Goal: Obtain resource: Download file/media

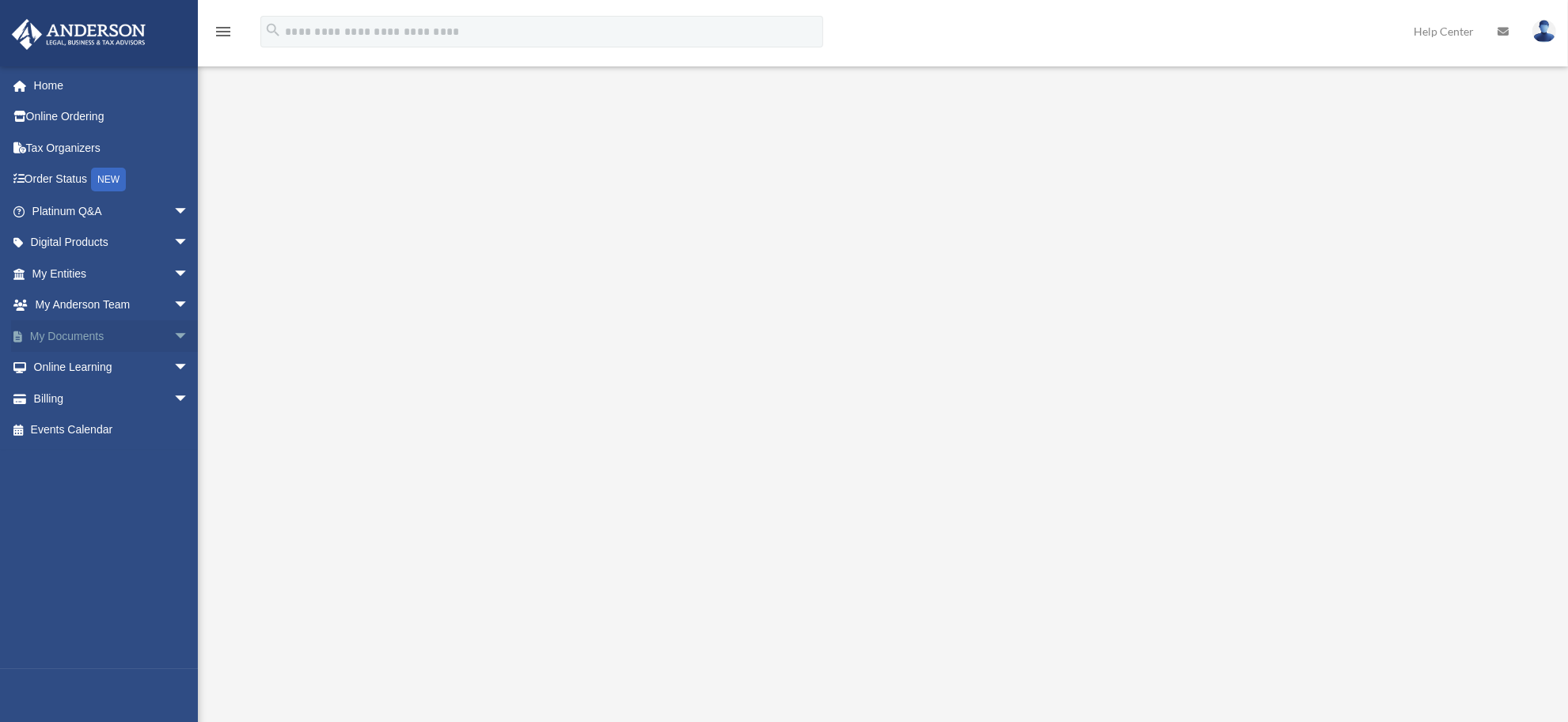
click at [173, 336] on span "arrow_drop_down" at bounding box center [189, 336] width 32 height 33
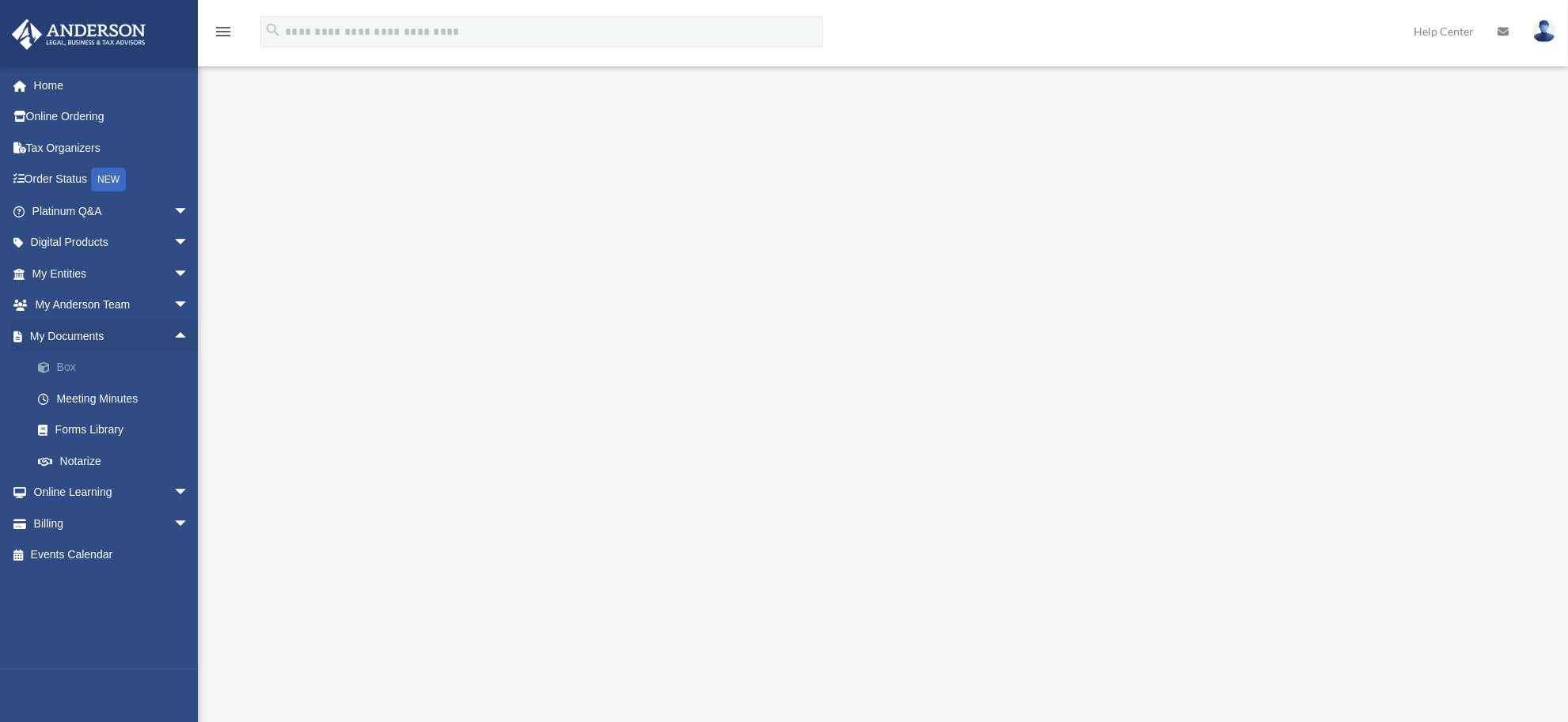
click at [100, 366] on link "Box" at bounding box center [117, 367] width 190 height 32
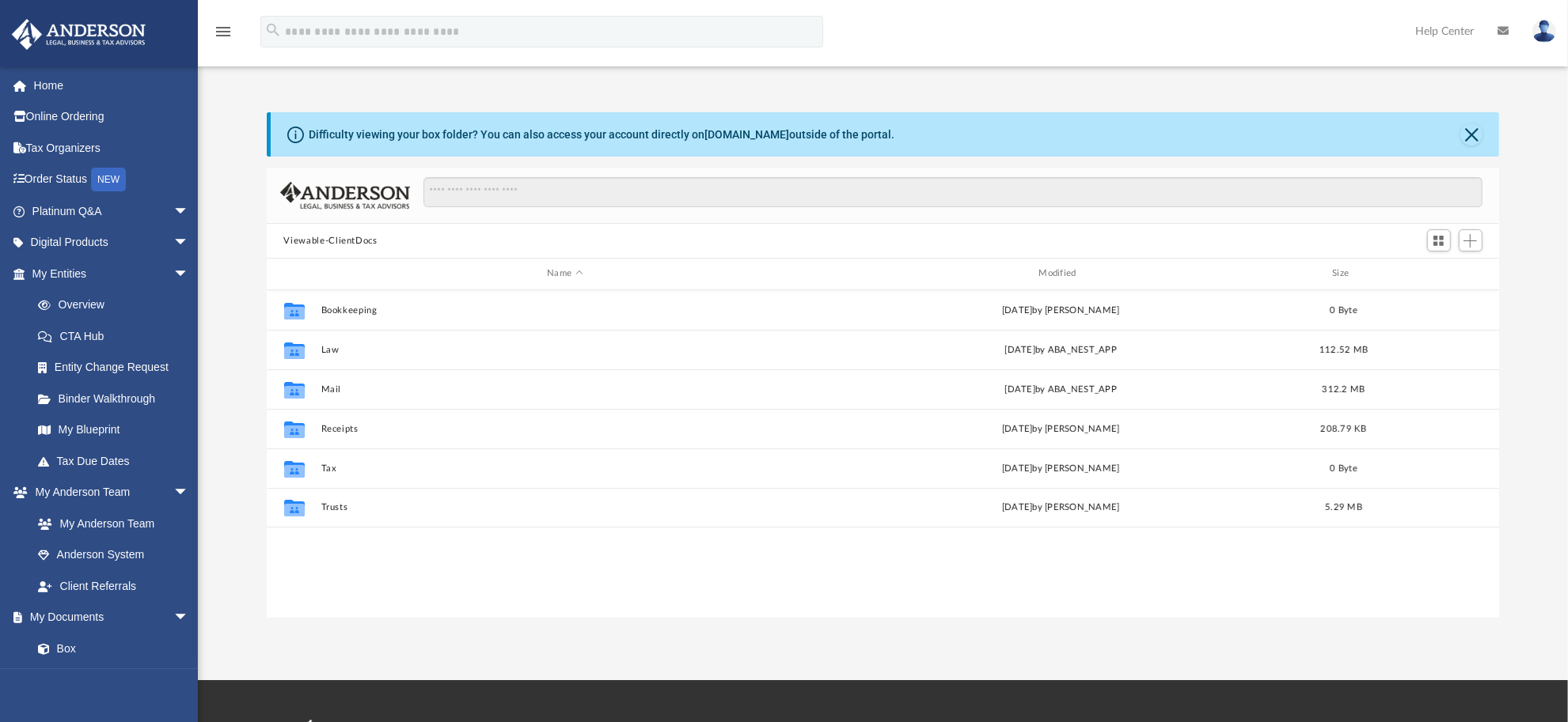
scroll to position [344, 1217]
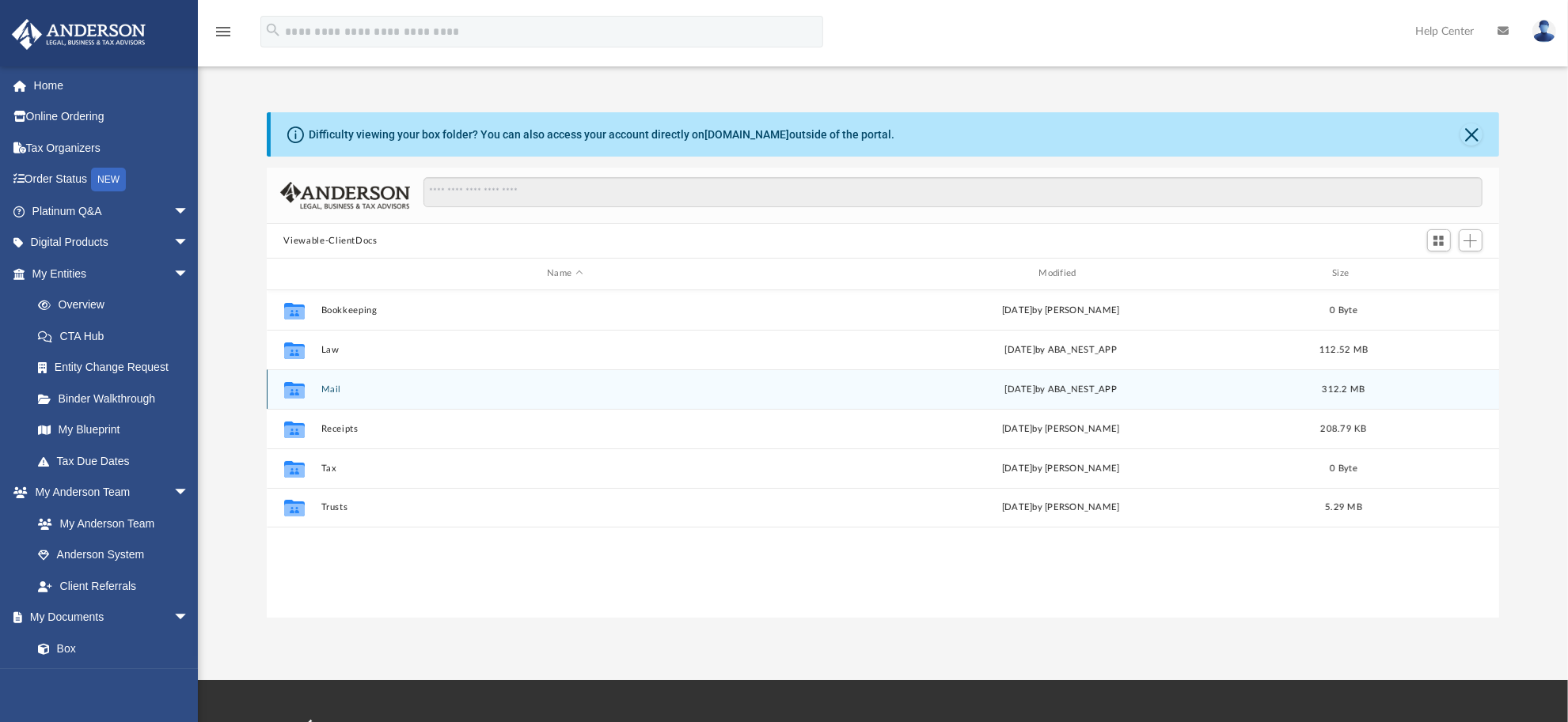
click at [326, 386] on button "Mail" at bounding box center [564, 390] width 488 height 10
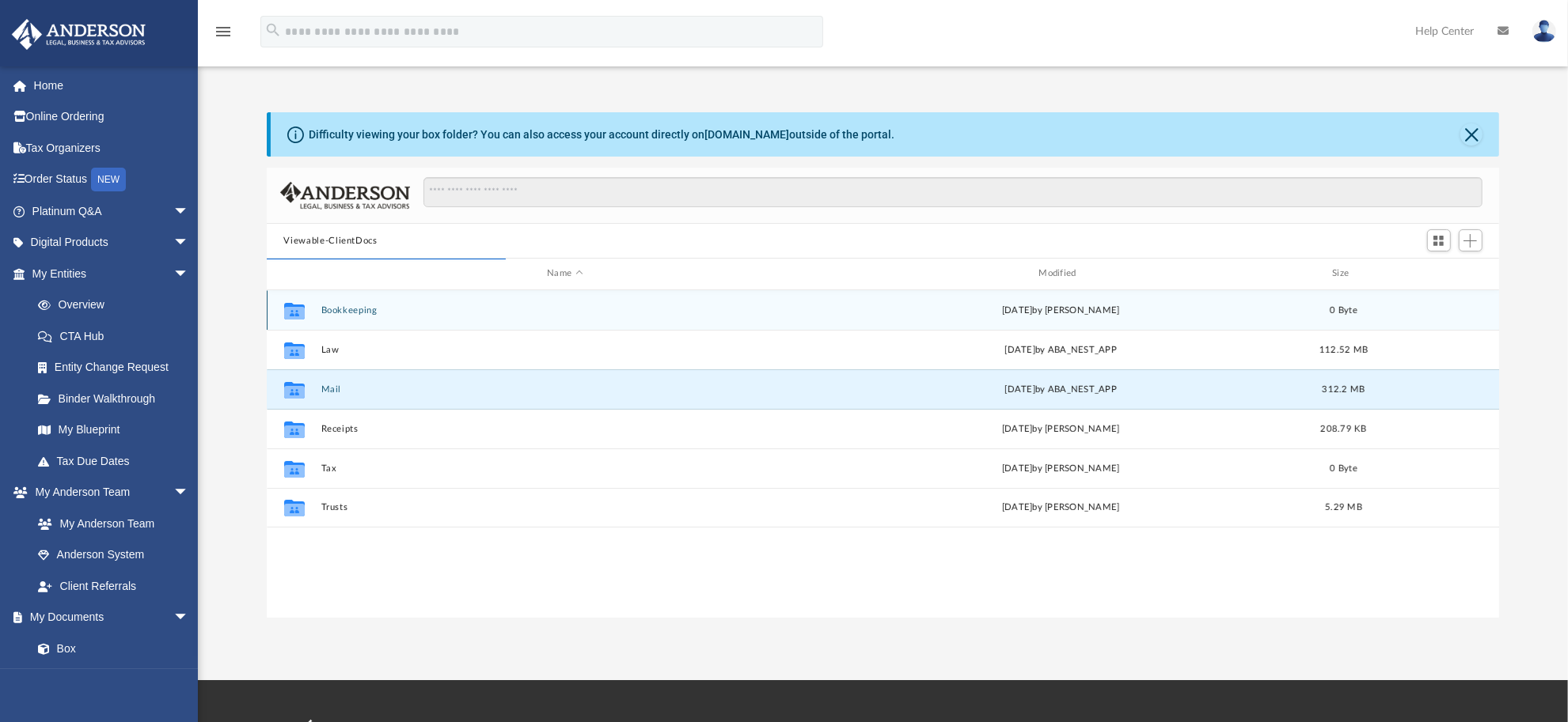
scroll to position [295, 1217]
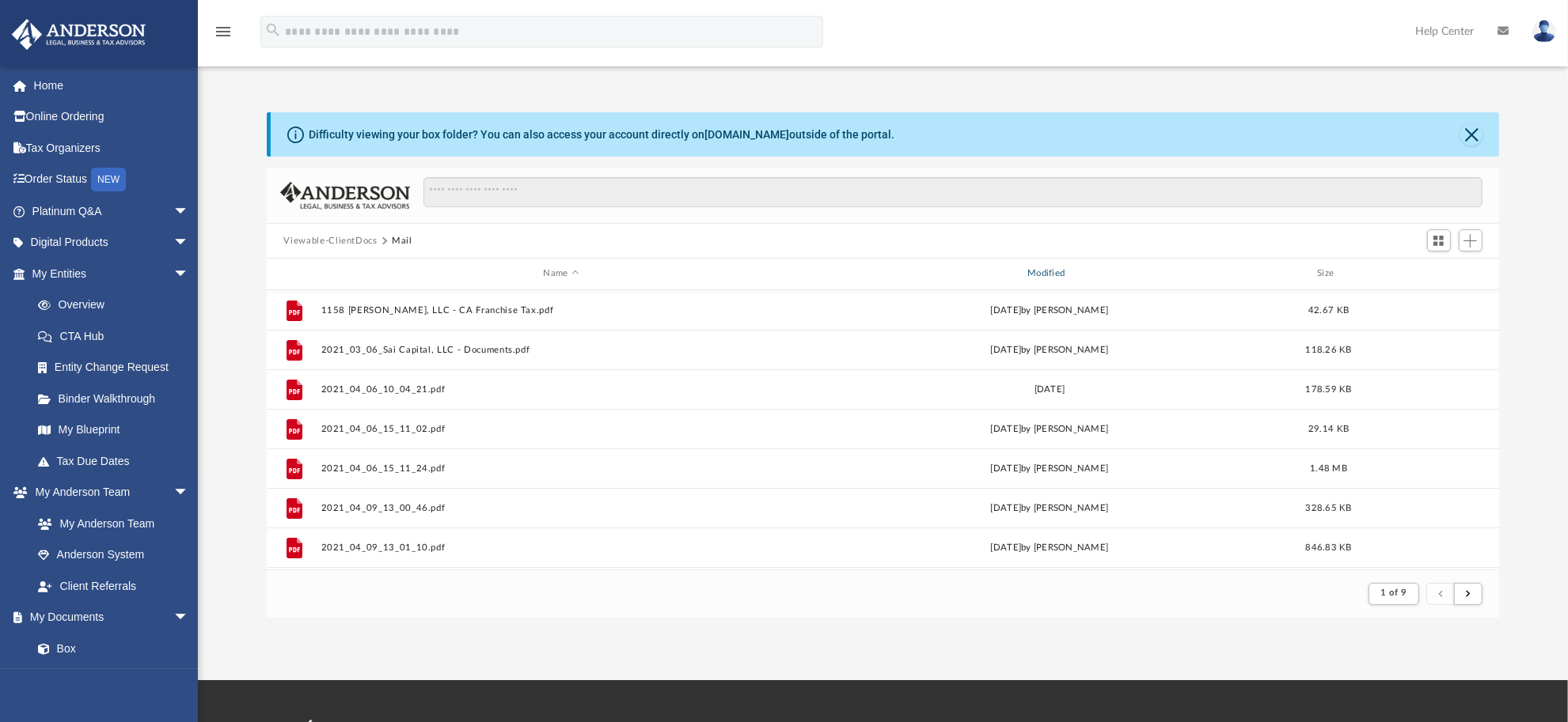
click at [1040, 274] on div "Modified" at bounding box center [1048, 274] width 481 height 15
click at [1047, 269] on div "Modified" at bounding box center [1048, 274] width 481 height 15
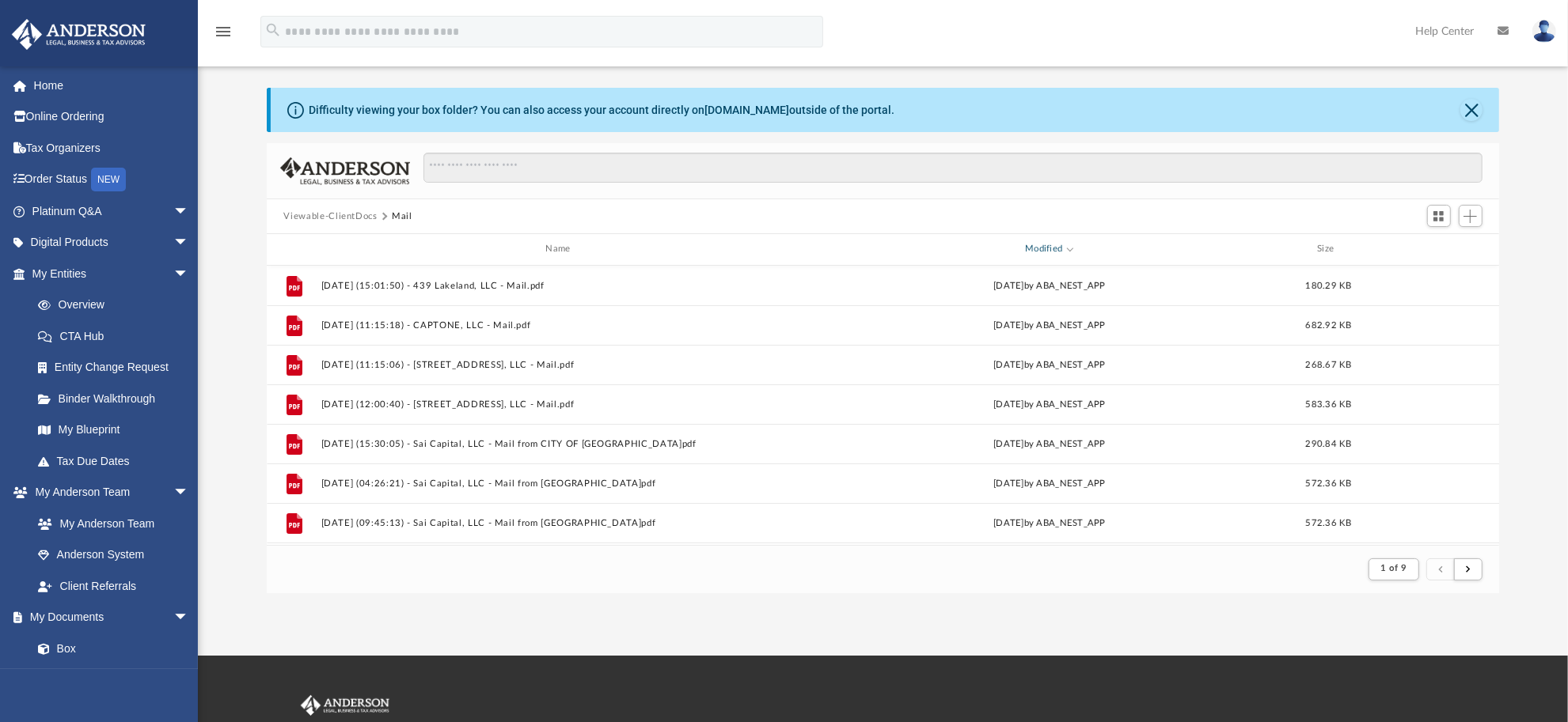
scroll to position [3, 0]
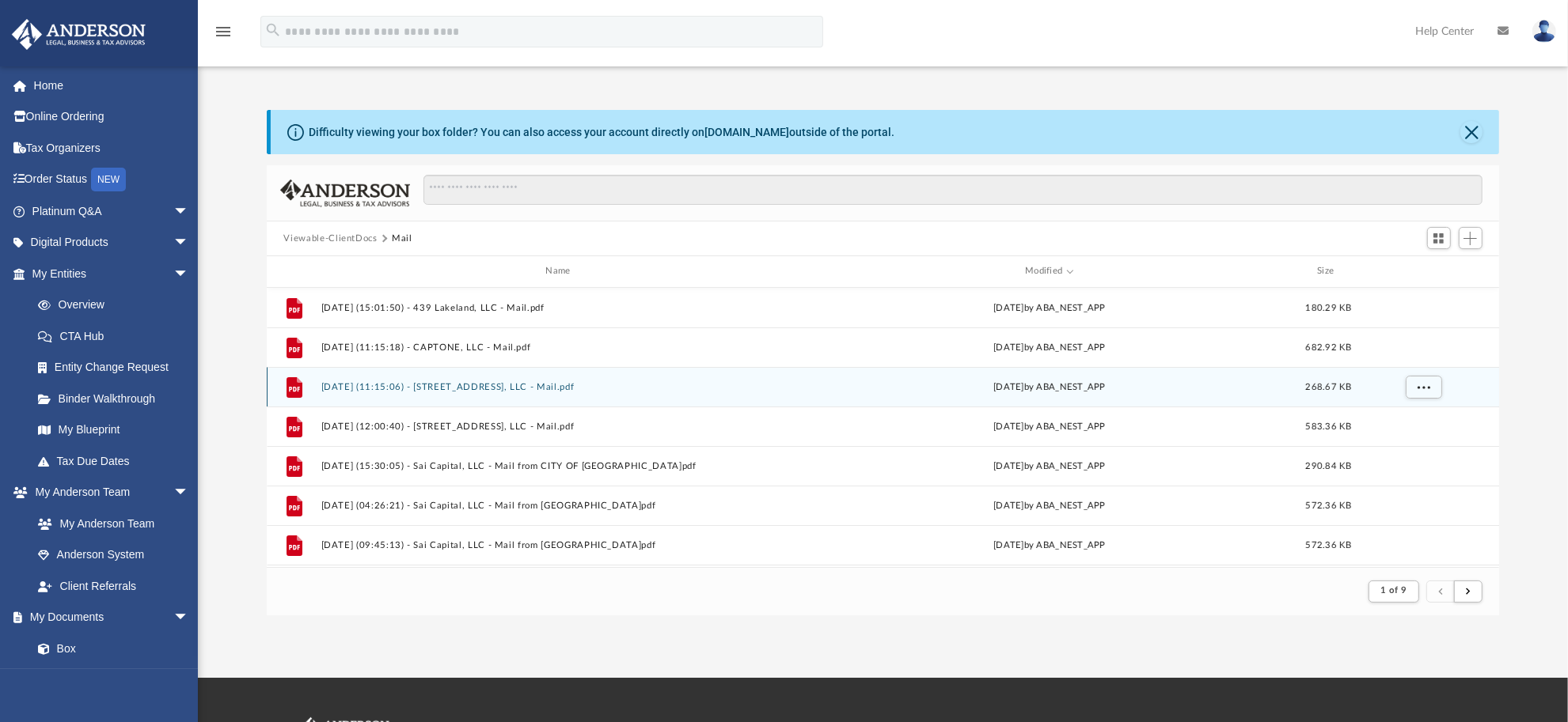
click at [288, 384] on icon "grid" at bounding box center [294, 386] width 15 height 21
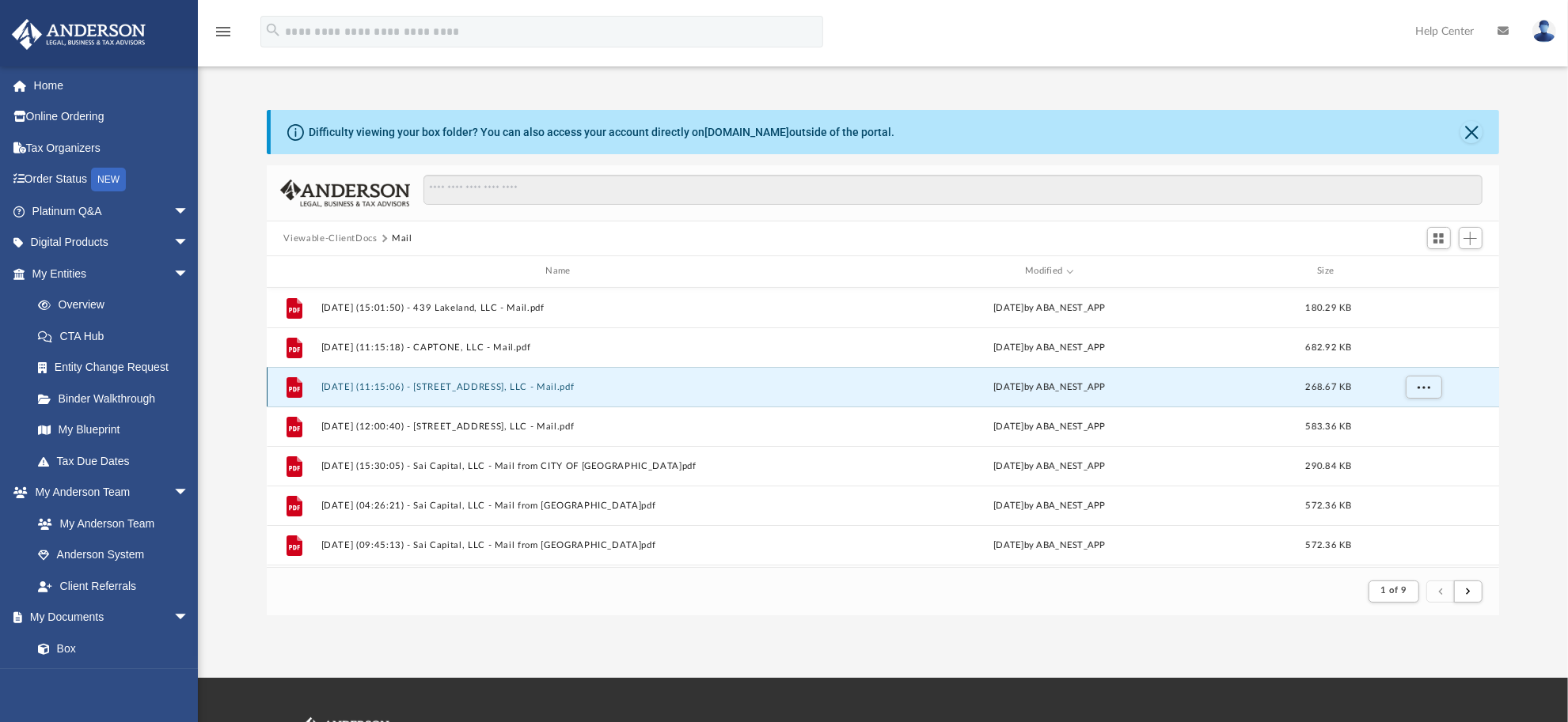
click at [432, 384] on button "[DATE] (11:15:06) - [STREET_ADDRESS], LLC - Mail.pdf" at bounding box center [561, 387] width 481 height 10
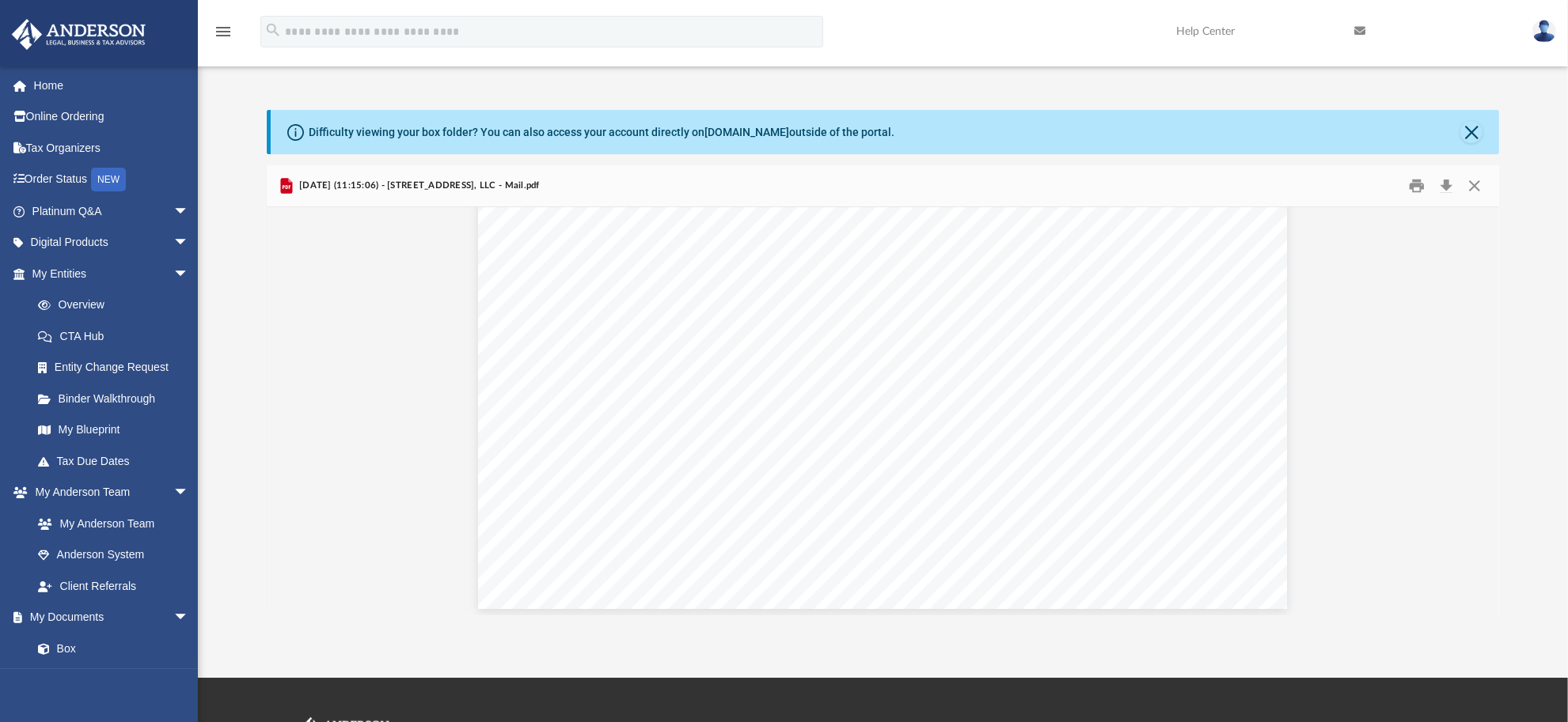
scroll to position [651, 0]
click at [1478, 182] on button "Close" at bounding box center [1474, 186] width 28 height 24
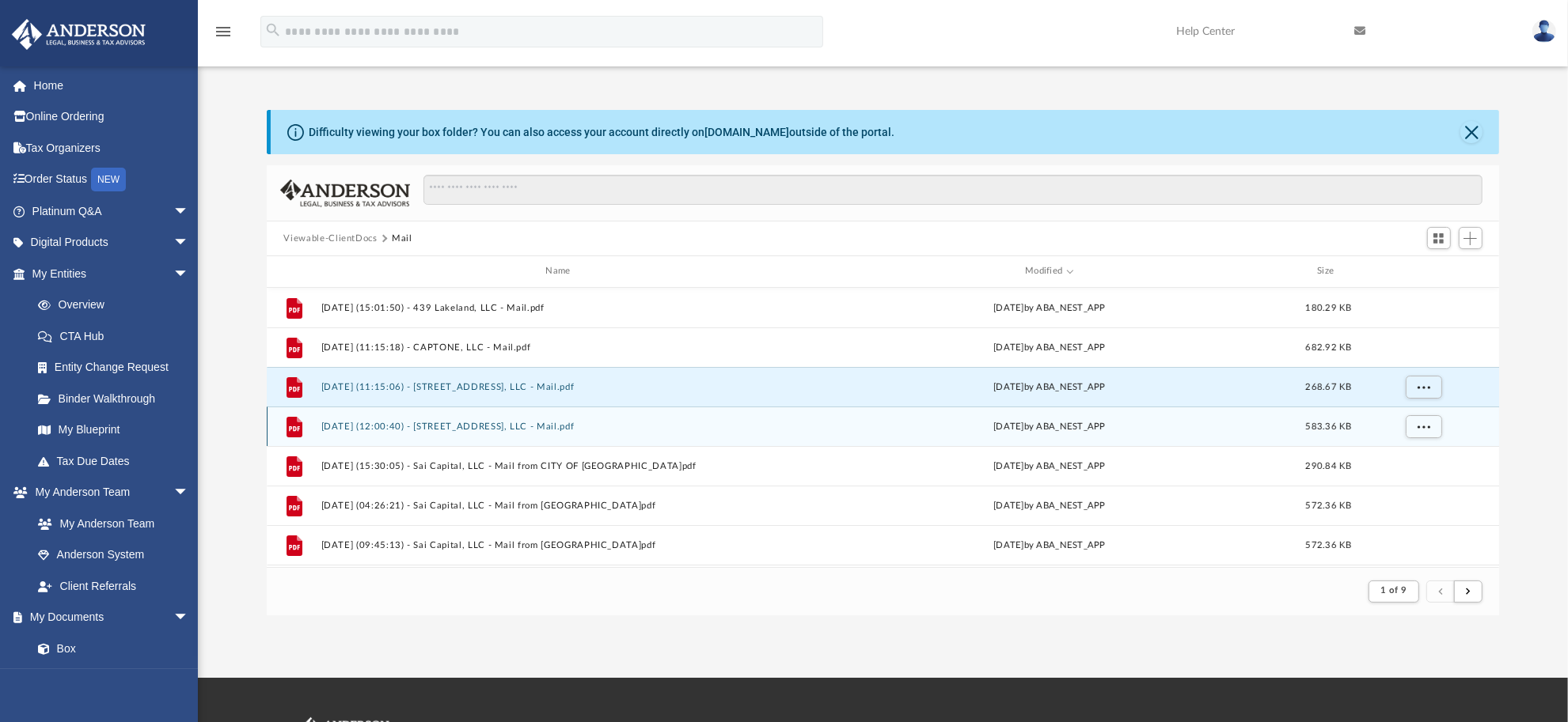
click at [451, 422] on button "[DATE] (12:00:40) - [STREET_ADDRESS], LLC - Mail.pdf" at bounding box center [561, 427] width 481 height 10
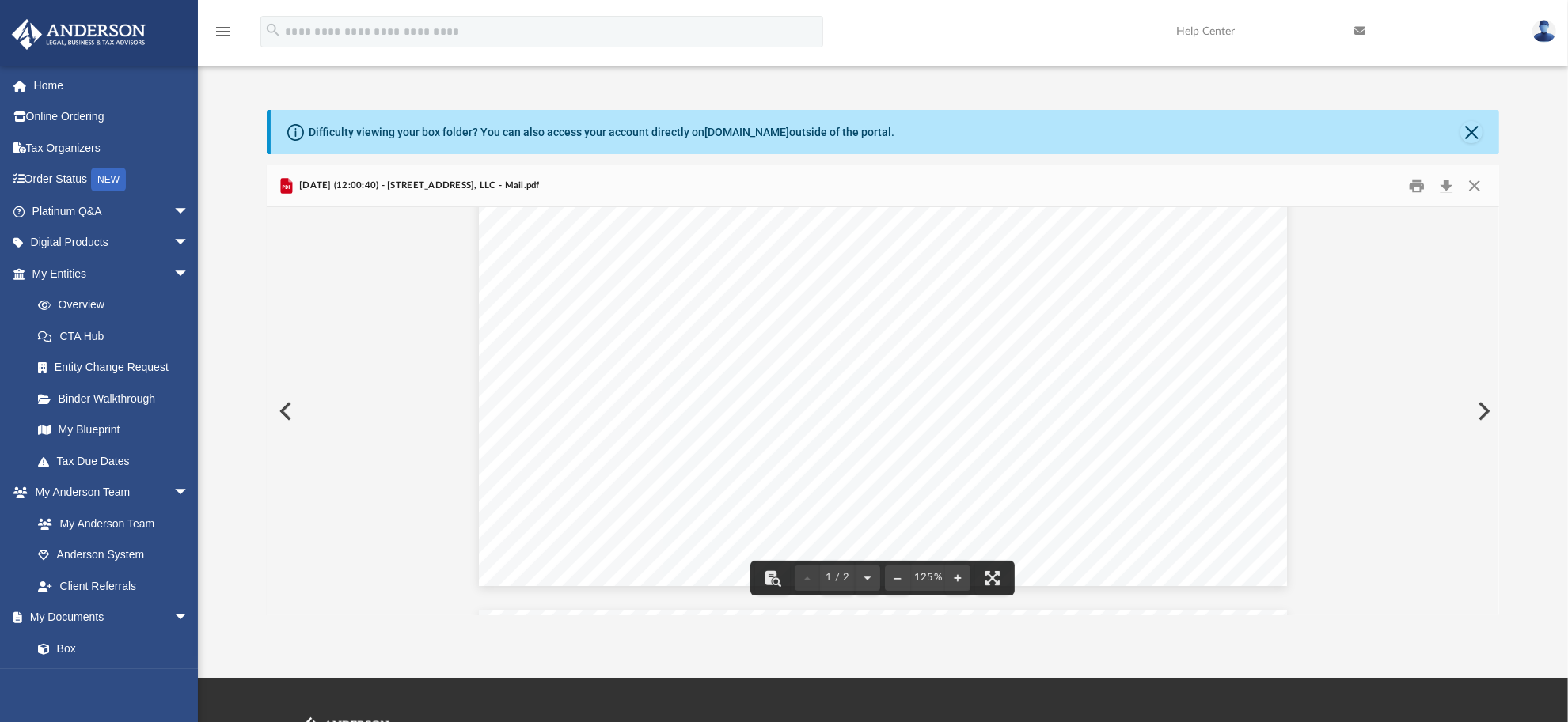
scroll to position [791, 0]
click at [1470, 192] on button "Close" at bounding box center [1474, 186] width 28 height 24
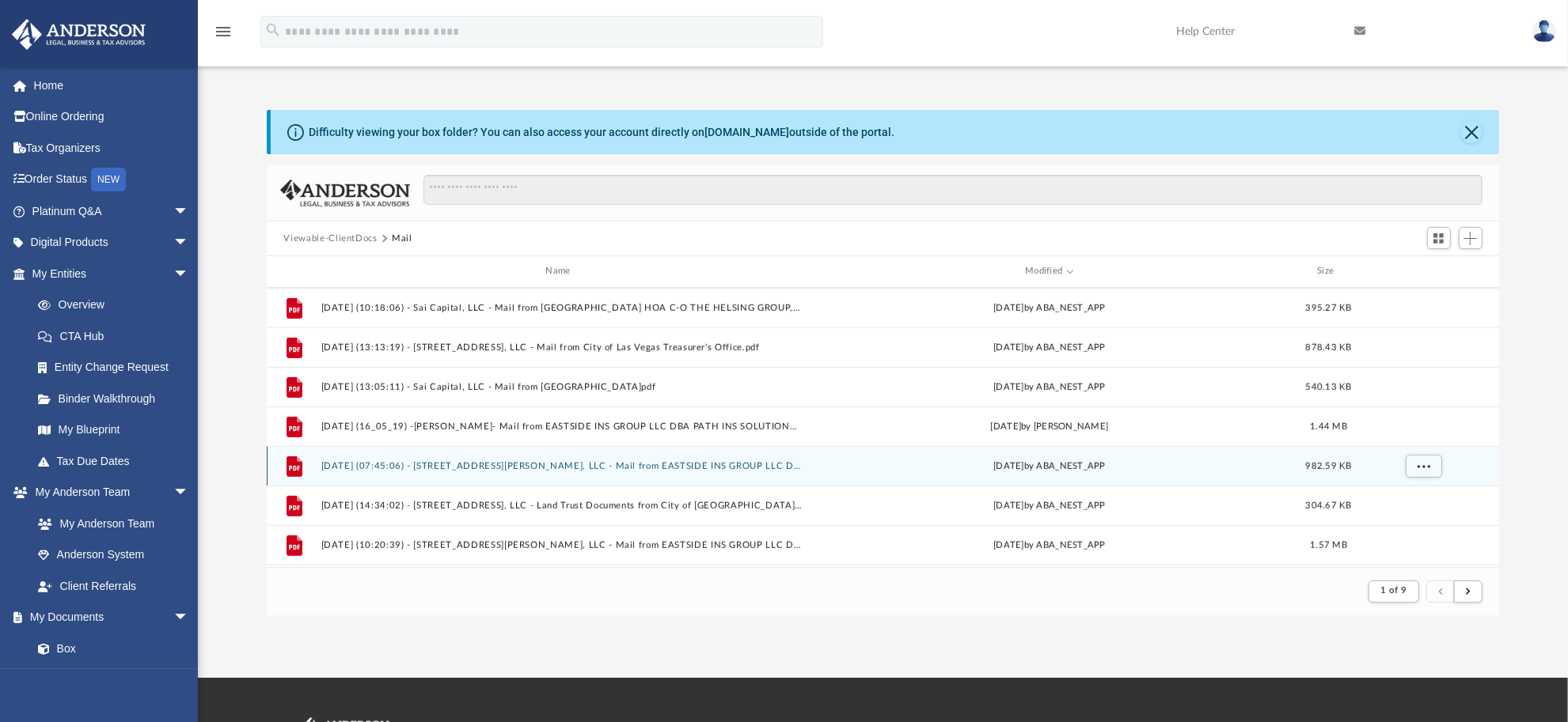
scroll to position [1088, 0]
